Goal: Task Accomplishment & Management: Use online tool/utility

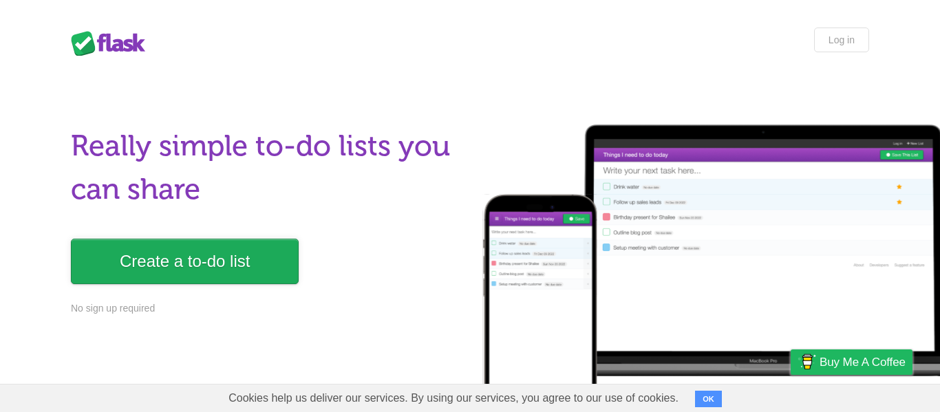
click at [153, 253] on link "Create a to-do list" at bounding box center [185, 261] width 228 height 45
